Goal: Find specific page/section: Find specific page/section

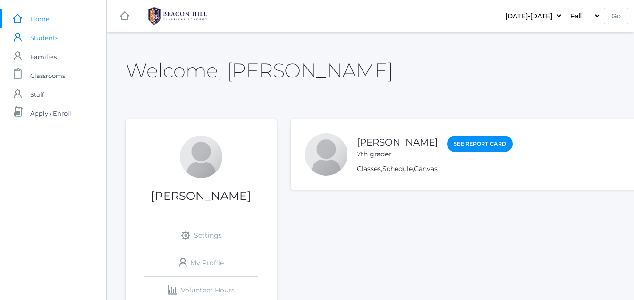
click at [45, 39] on span "Students" at bounding box center [44, 37] width 28 height 19
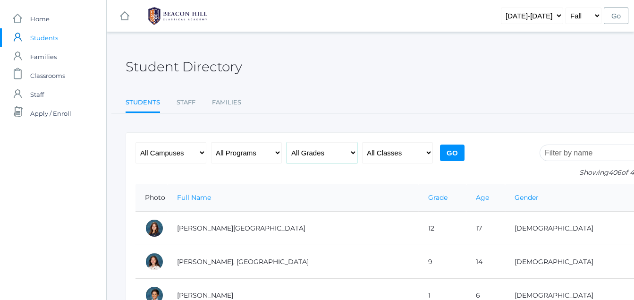
click at [352, 152] on select "All Grades Grammar - Kindergarten - 1st Grade - 2nd Grade - 3rd Grade - 4th Gra…" at bounding box center [321, 152] width 71 height 21
select select "7"
click at [286, 142] on select "All Grades Grammar - Kindergarten - 1st Grade - 2nd Grade - 3rd Grade - 4th Gra…" at bounding box center [321, 152] width 71 height 21
click at [458, 152] on input "Go" at bounding box center [452, 152] width 25 height 17
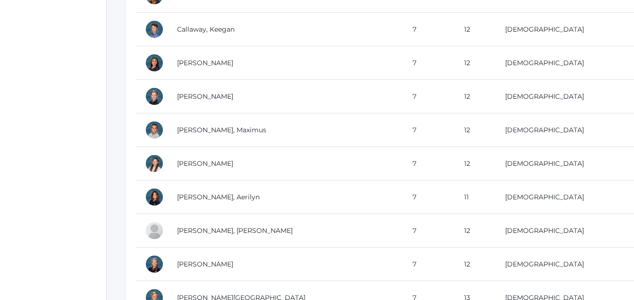
scroll to position [536, 0]
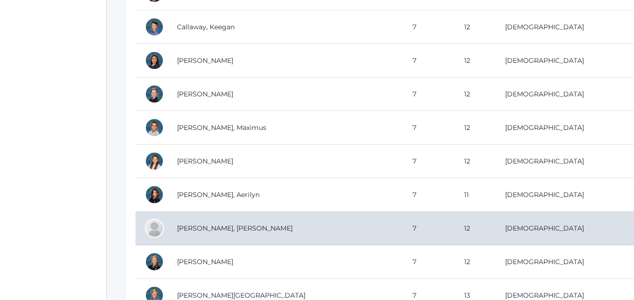
click at [211, 228] on td "[PERSON_NAME], [PERSON_NAME]" at bounding box center [286, 228] width 236 height 34
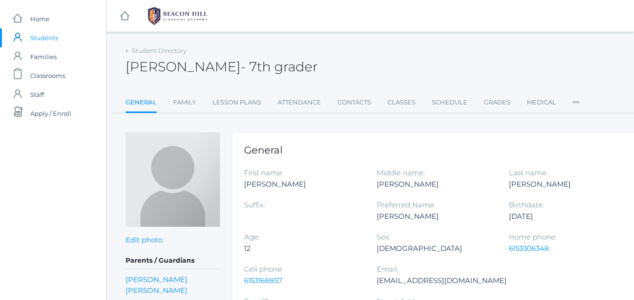
click at [361, 51] on div "Berke Emmett - 7th grader Berke Emmett 7th grader" at bounding box center [390, 61] width 529 height 35
